Goal: Ask a question

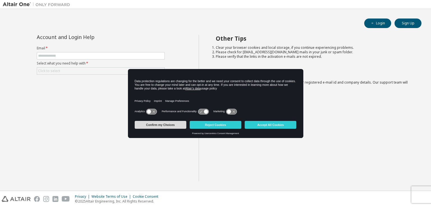
click at [170, 127] on button "Confirm my Choices" at bounding box center [161, 125] width 52 height 8
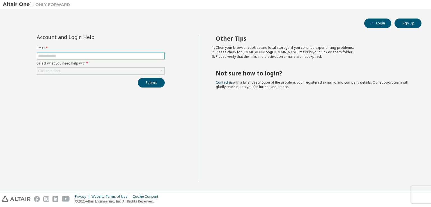
click at [103, 56] on input "text" at bounding box center [100, 56] width 125 height 4
type input "**********"
click at [95, 71] on div "Click to select" at bounding box center [100, 71] width 127 height 7
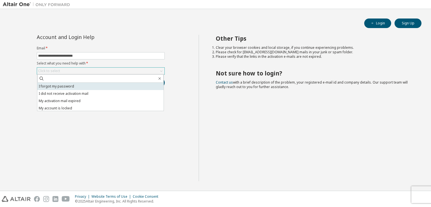
click at [145, 84] on li "I forgot my password" at bounding box center [100, 86] width 126 height 7
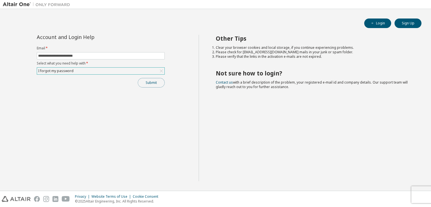
click at [150, 82] on button "Submit" at bounding box center [151, 83] width 27 height 10
